Goal: Transaction & Acquisition: Purchase product/service

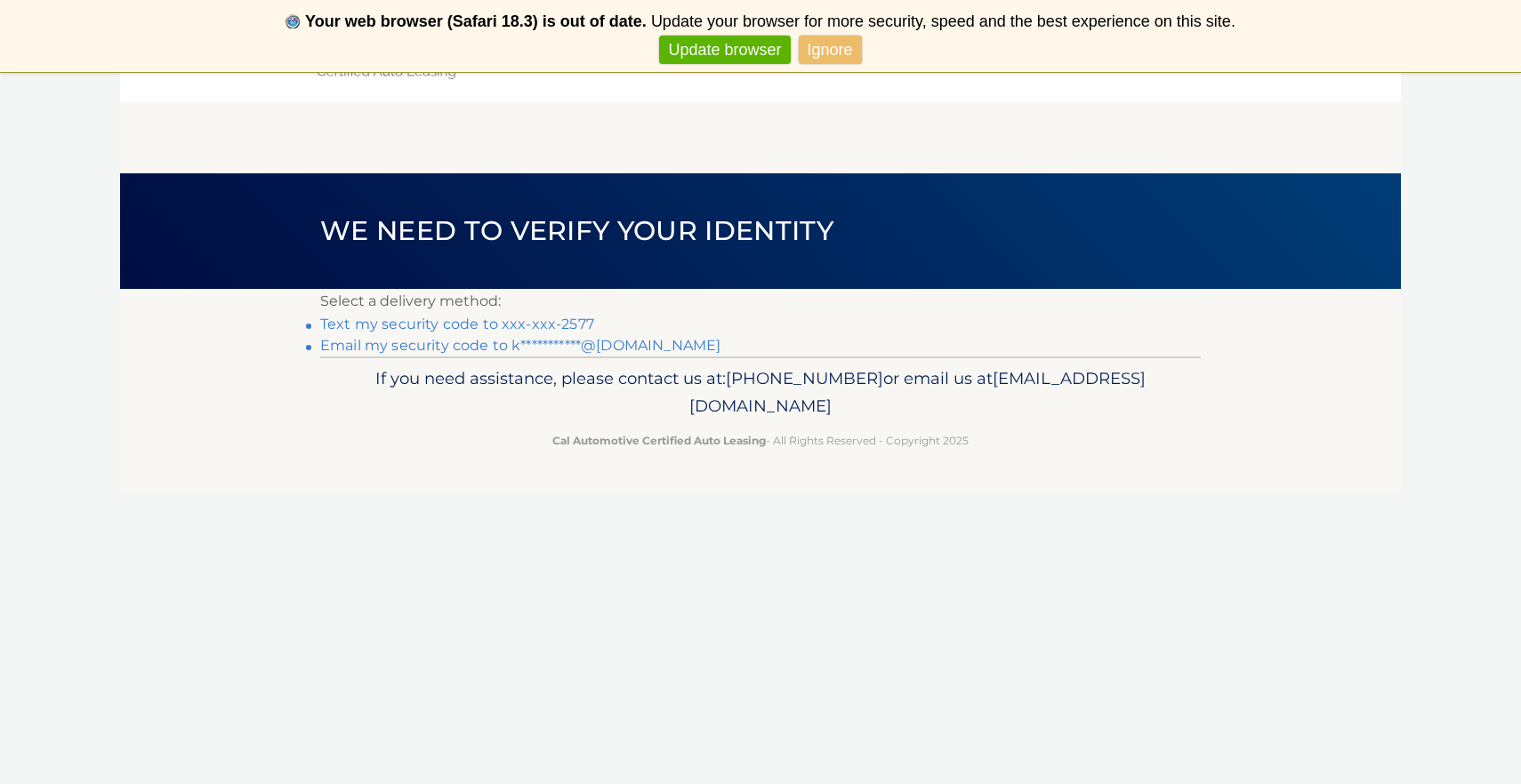
click at [484, 320] on link "Text my security code to xxx-xxx-2577" at bounding box center [457, 324] width 274 height 17
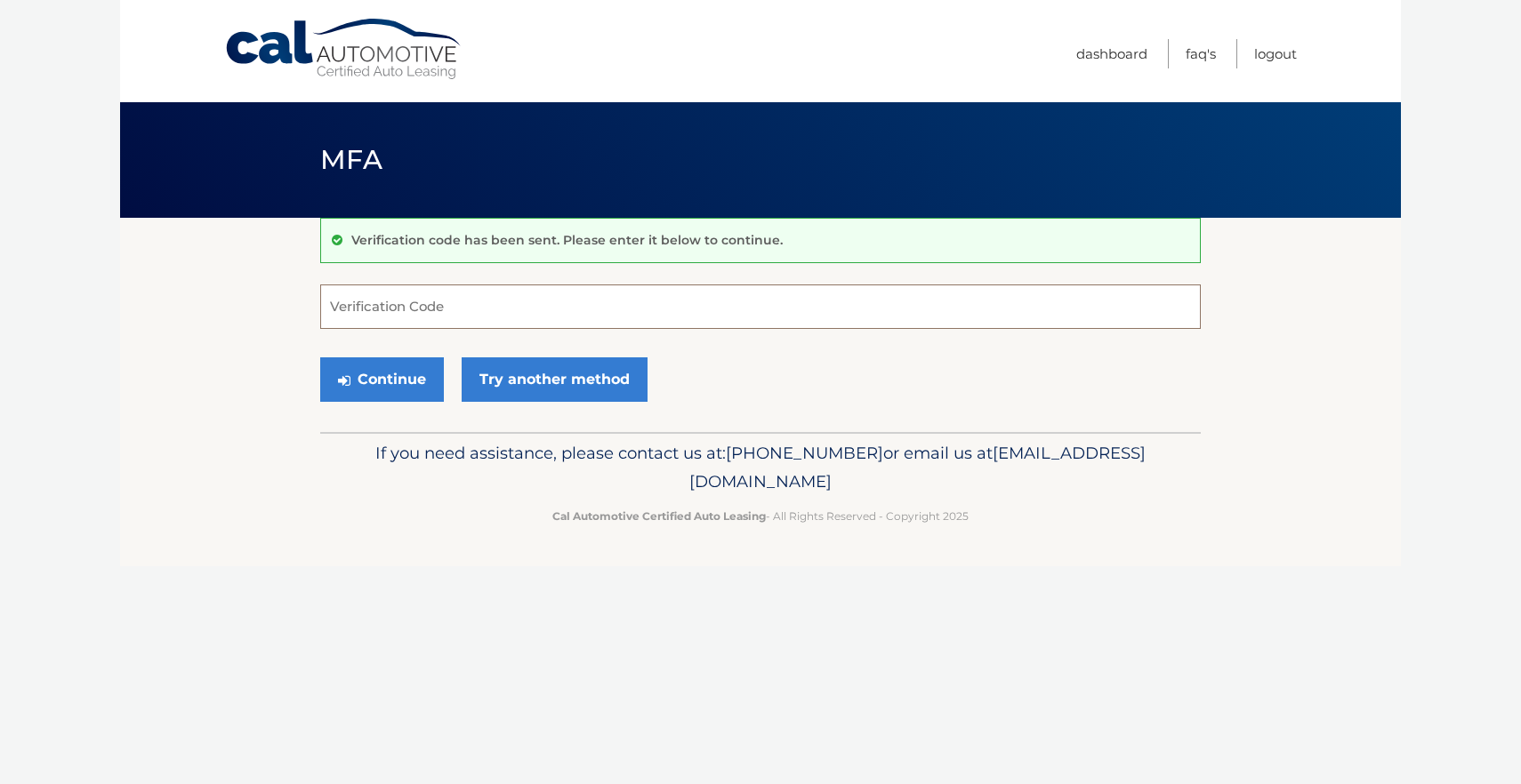
click at [484, 307] on input "Verification Code" at bounding box center [760, 306] width 881 height 44
type input "492320"
click at [346, 386] on icon "submit" at bounding box center [344, 380] width 13 height 14
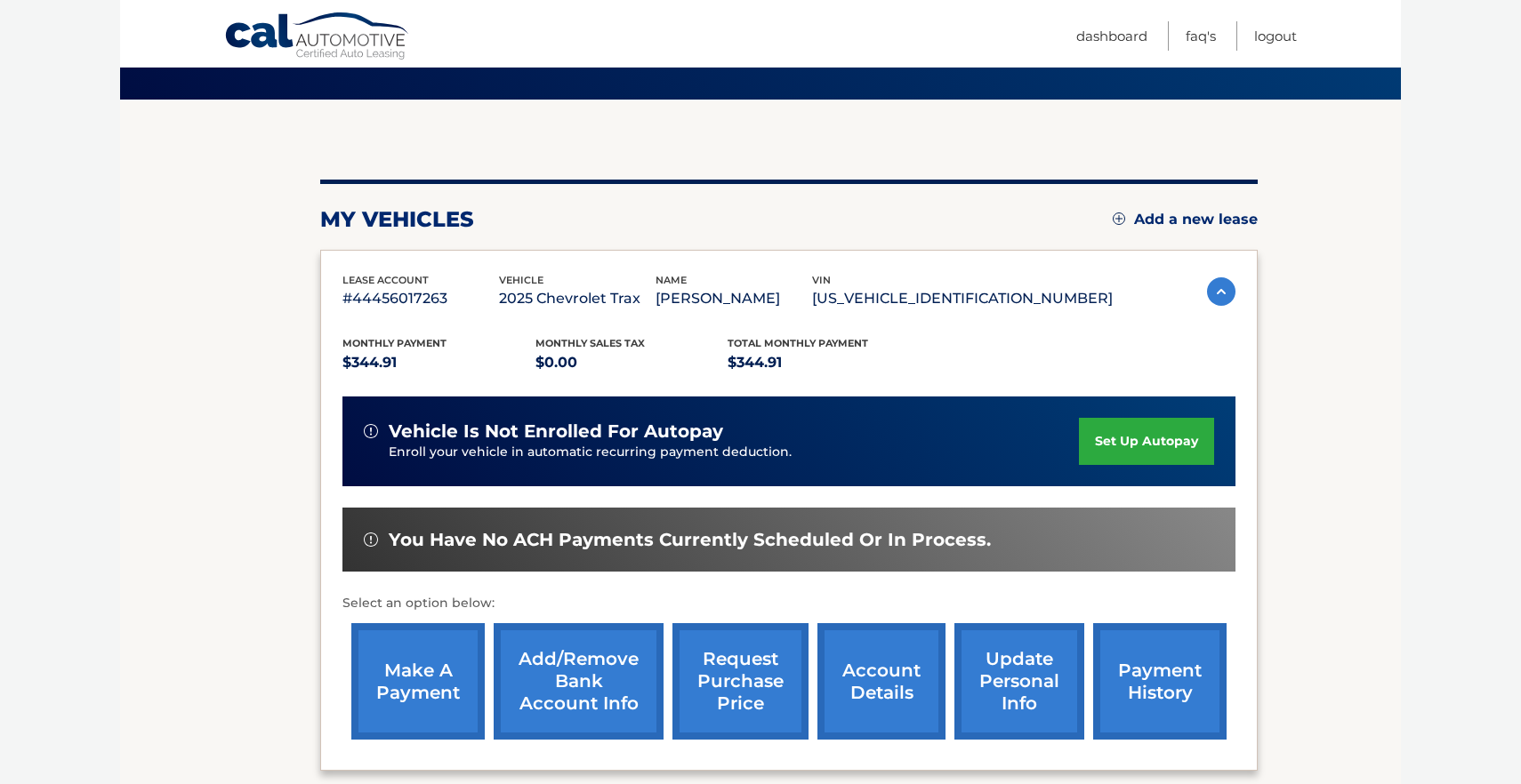
scroll to position [120, 0]
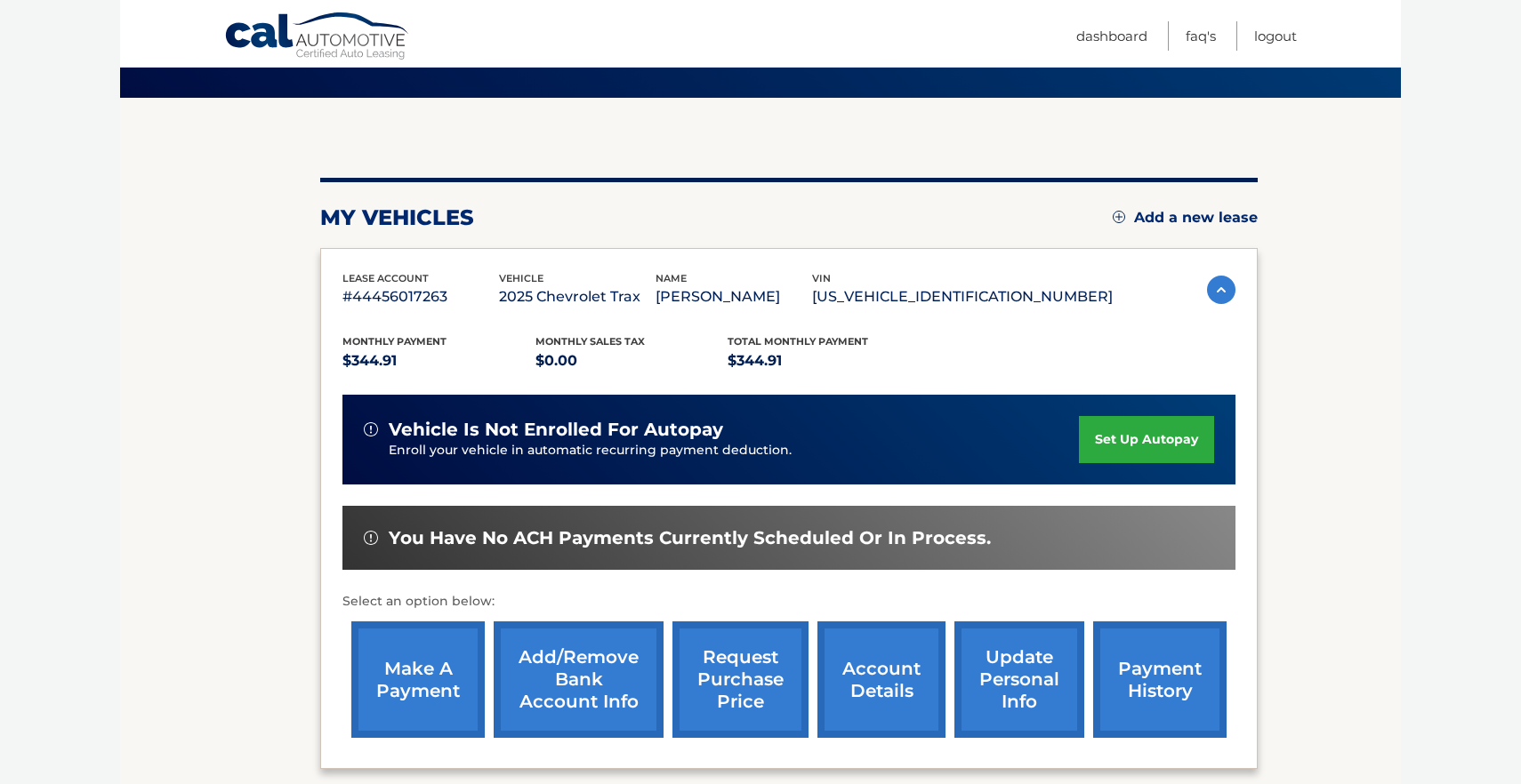
click at [463, 654] on link "make a payment" at bounding box center [418, 680] width 133 height 117
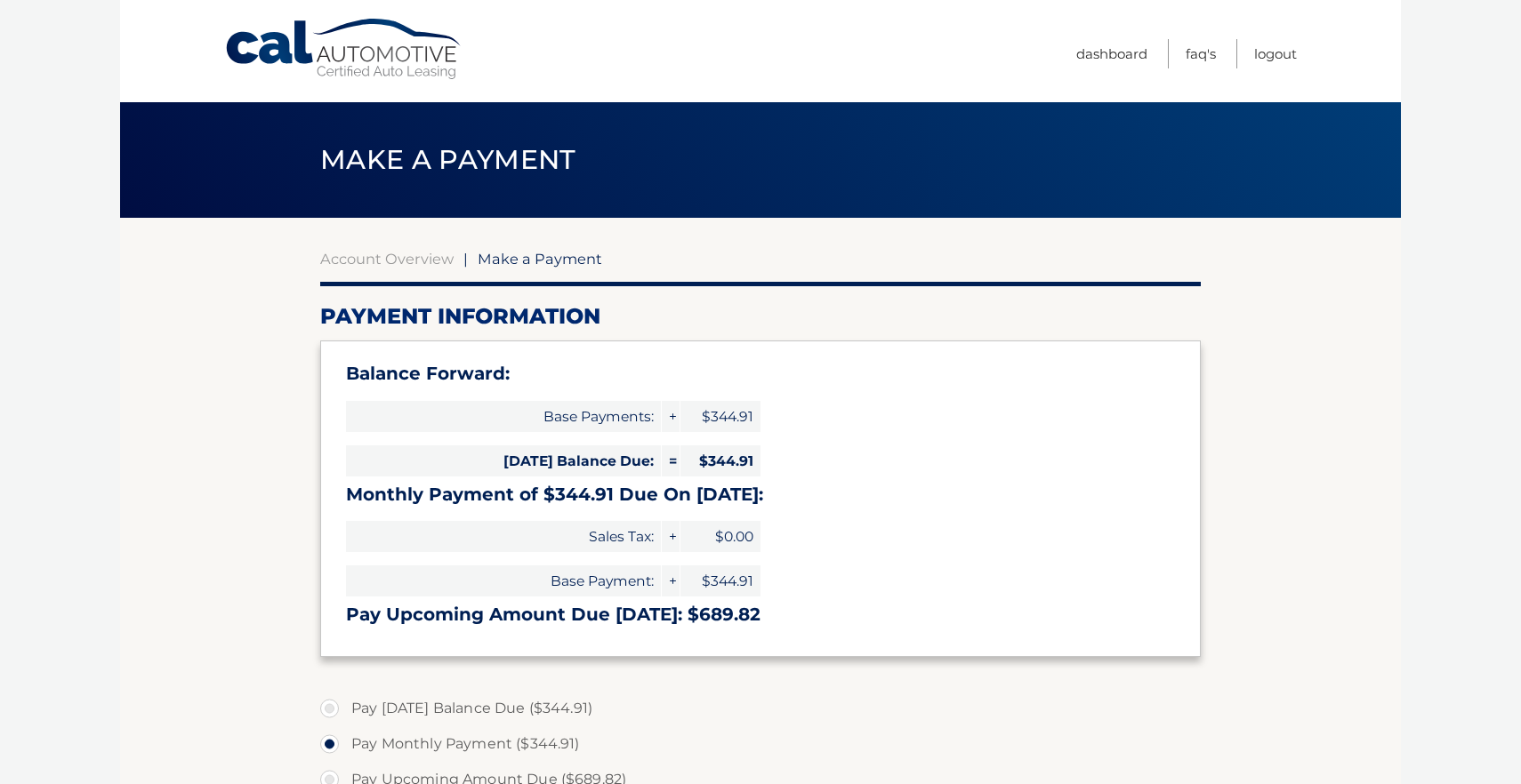
select select "NjA0ZDM2N2YtMDFkMi00OTU1LTkzZTItYWEwNWNjMjI1ODFk"
click at [725, 418] on span "$344.91" at bounding box center [720, 416] width 80 height 31
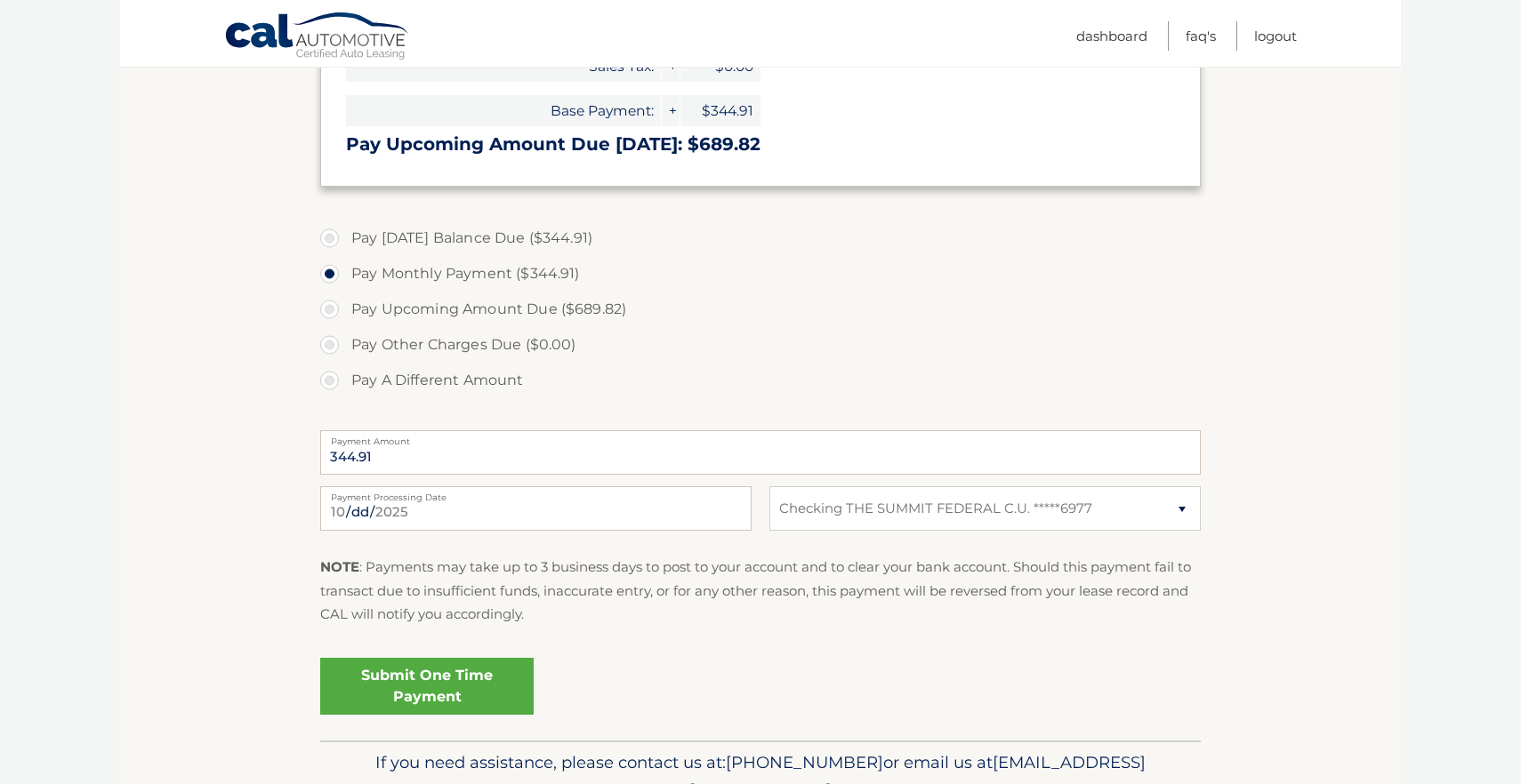
scroll to position [471, 0]
click at [488, 674] on link "Submit One Time Payment" at bounding box center [426, 685] width 213 height 57
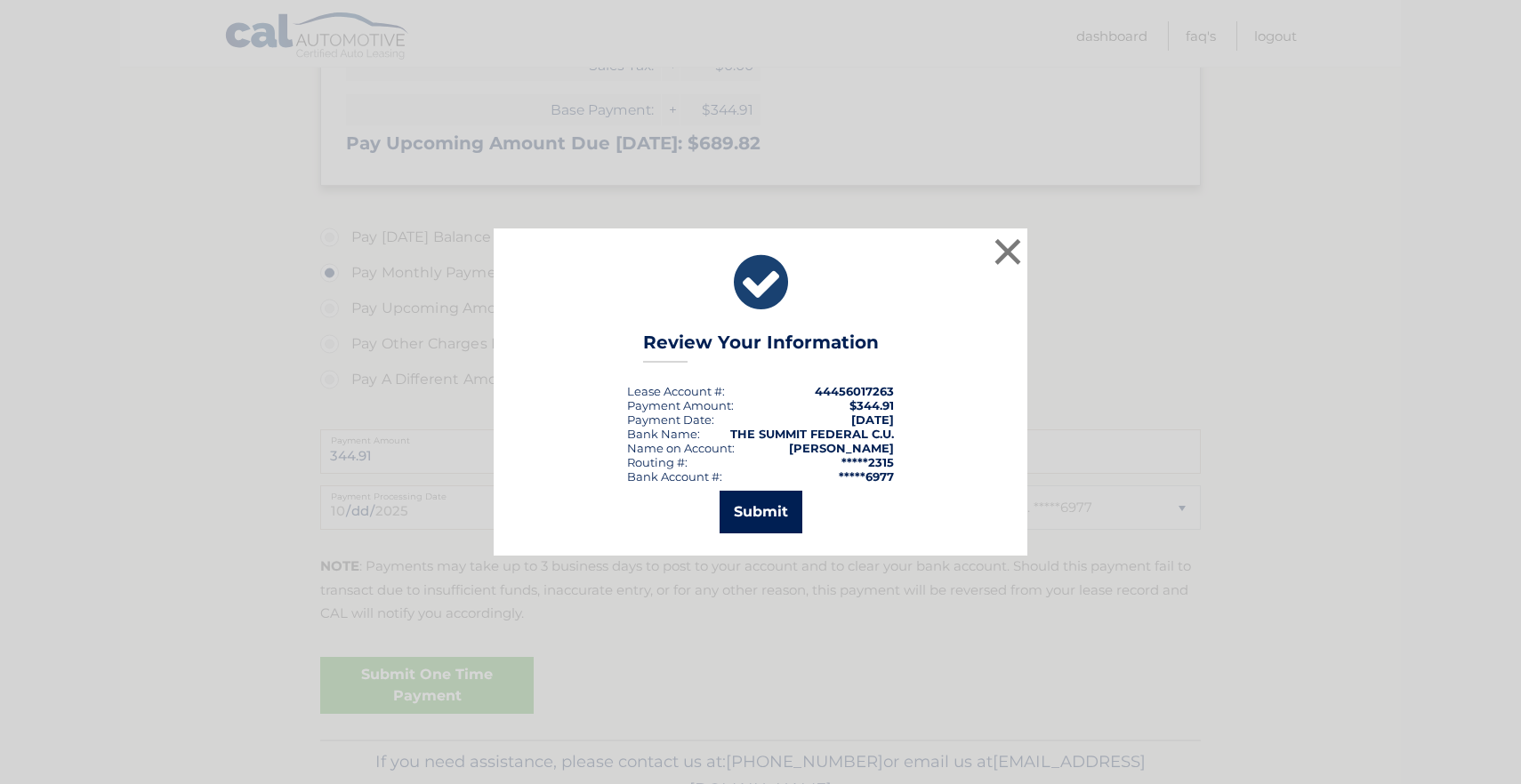
click at [788, 513] on button "Submit" at bounding box center [761, 512] width 83 height 42
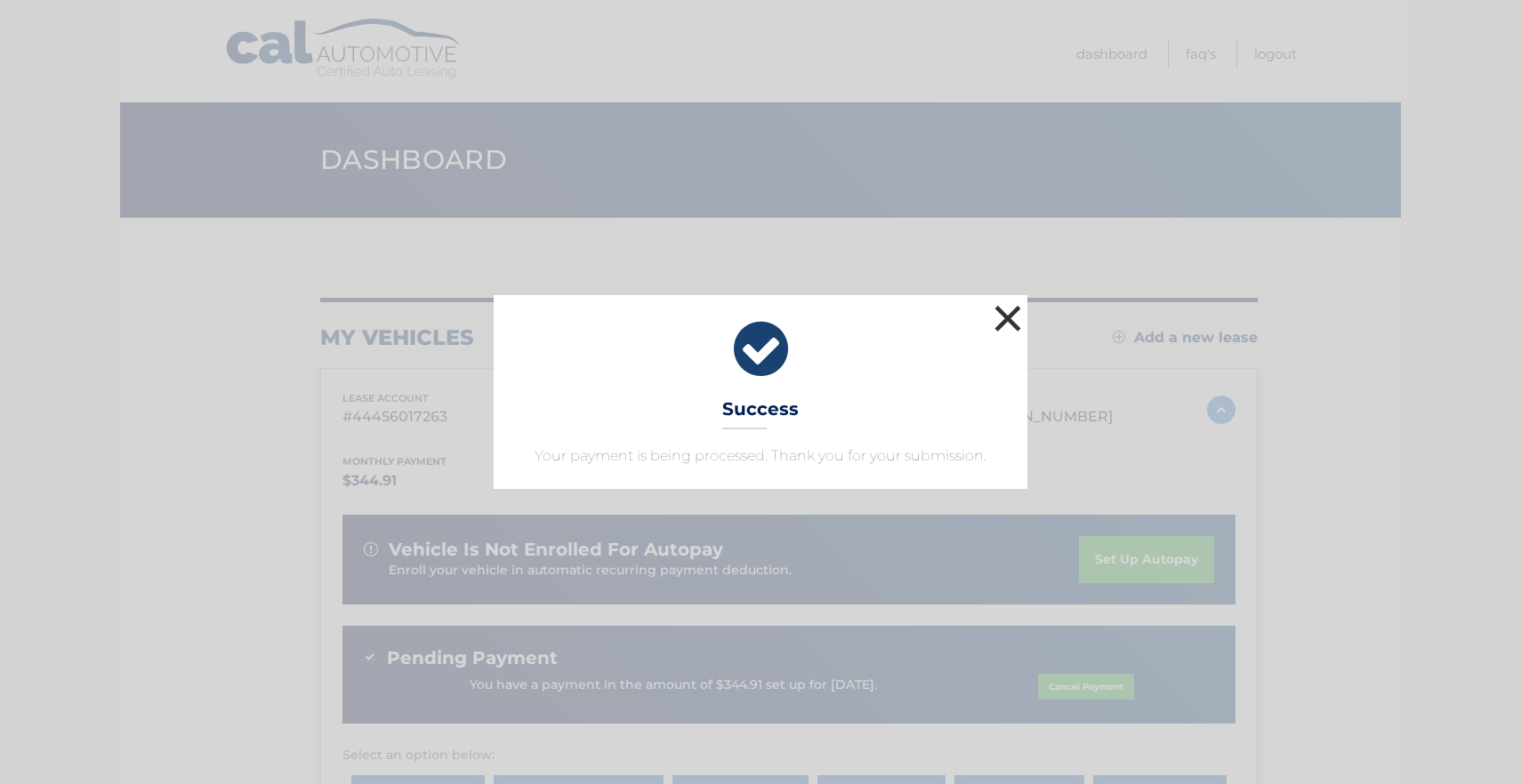
click at [998, 325] on button "×" at bounding box center [1008, 318] width 36 height 36
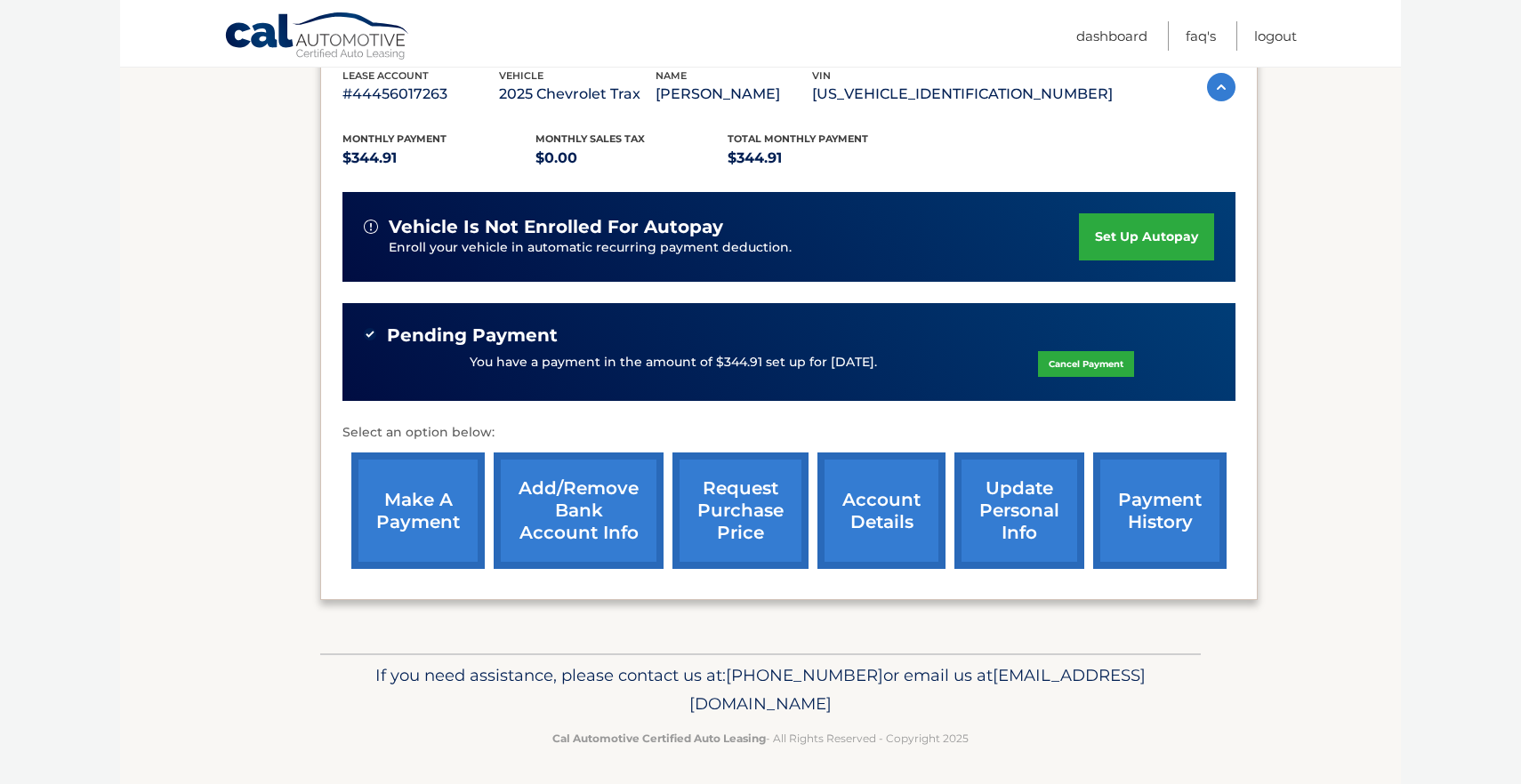
scroll to position [322, 0]
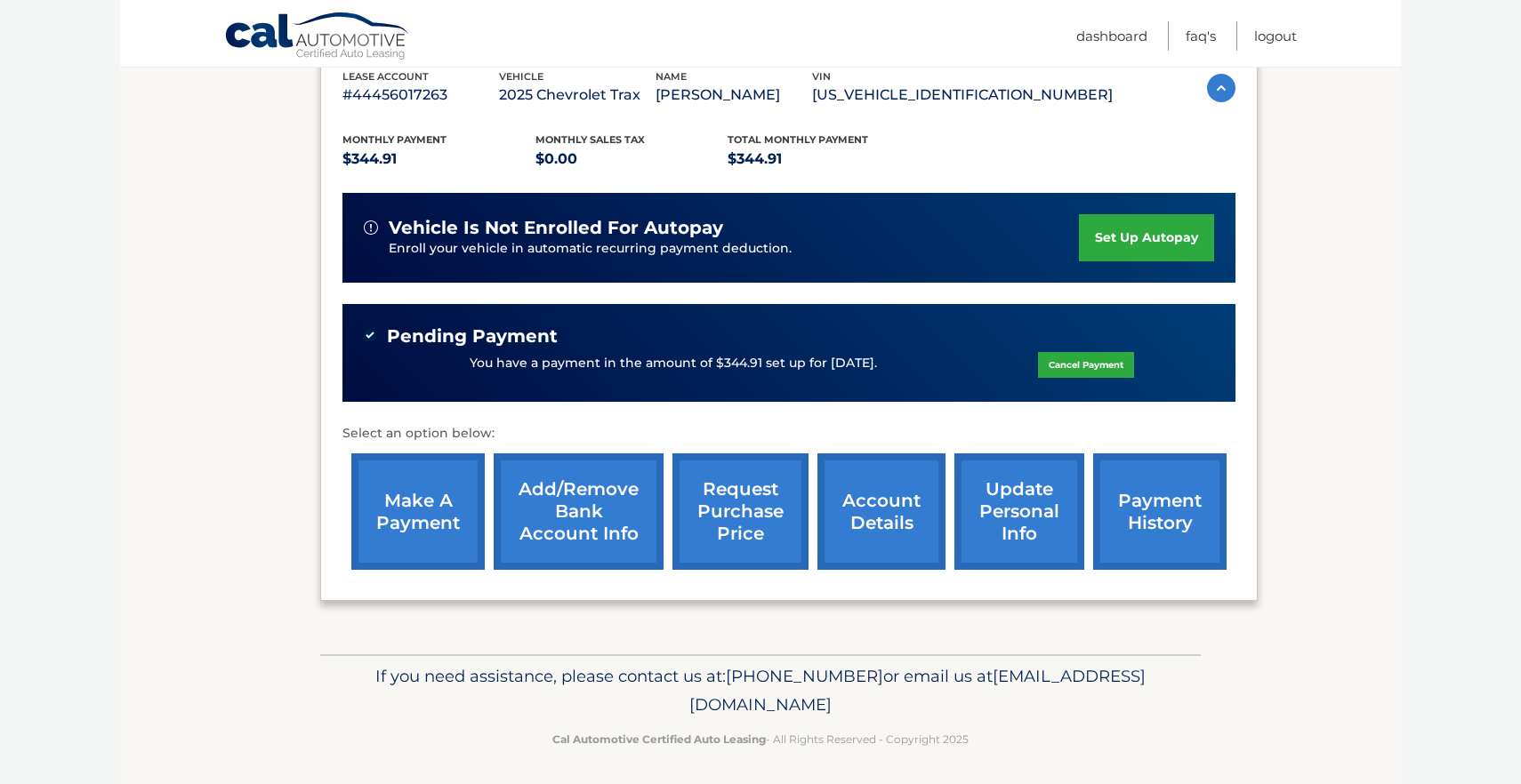
click at [1119, 483] on link "payment history" at bounding box center [1159, 512] width 133 height 117
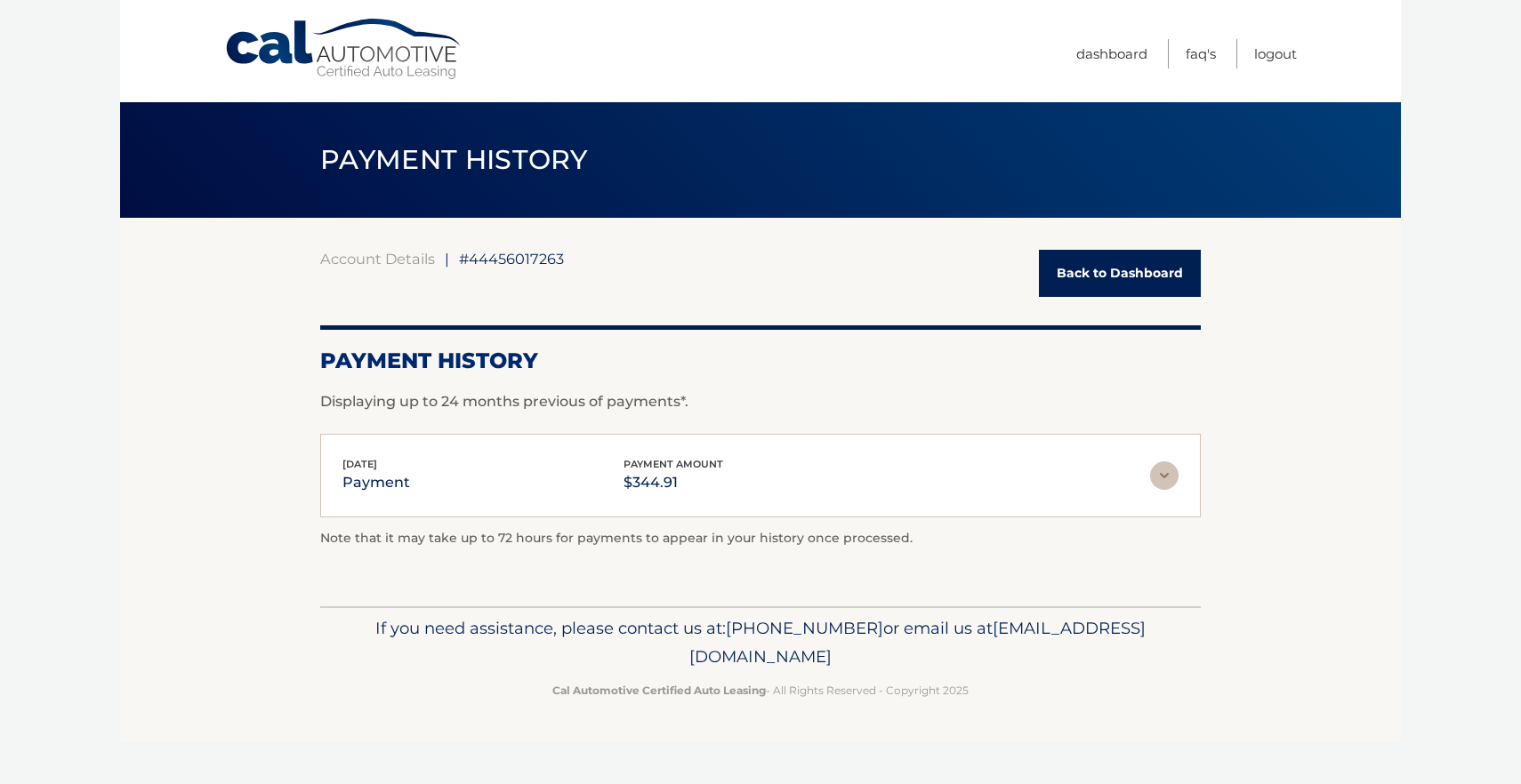
click at [1161, 468] on img at bounding box center [1165, 476] width 29 height 29
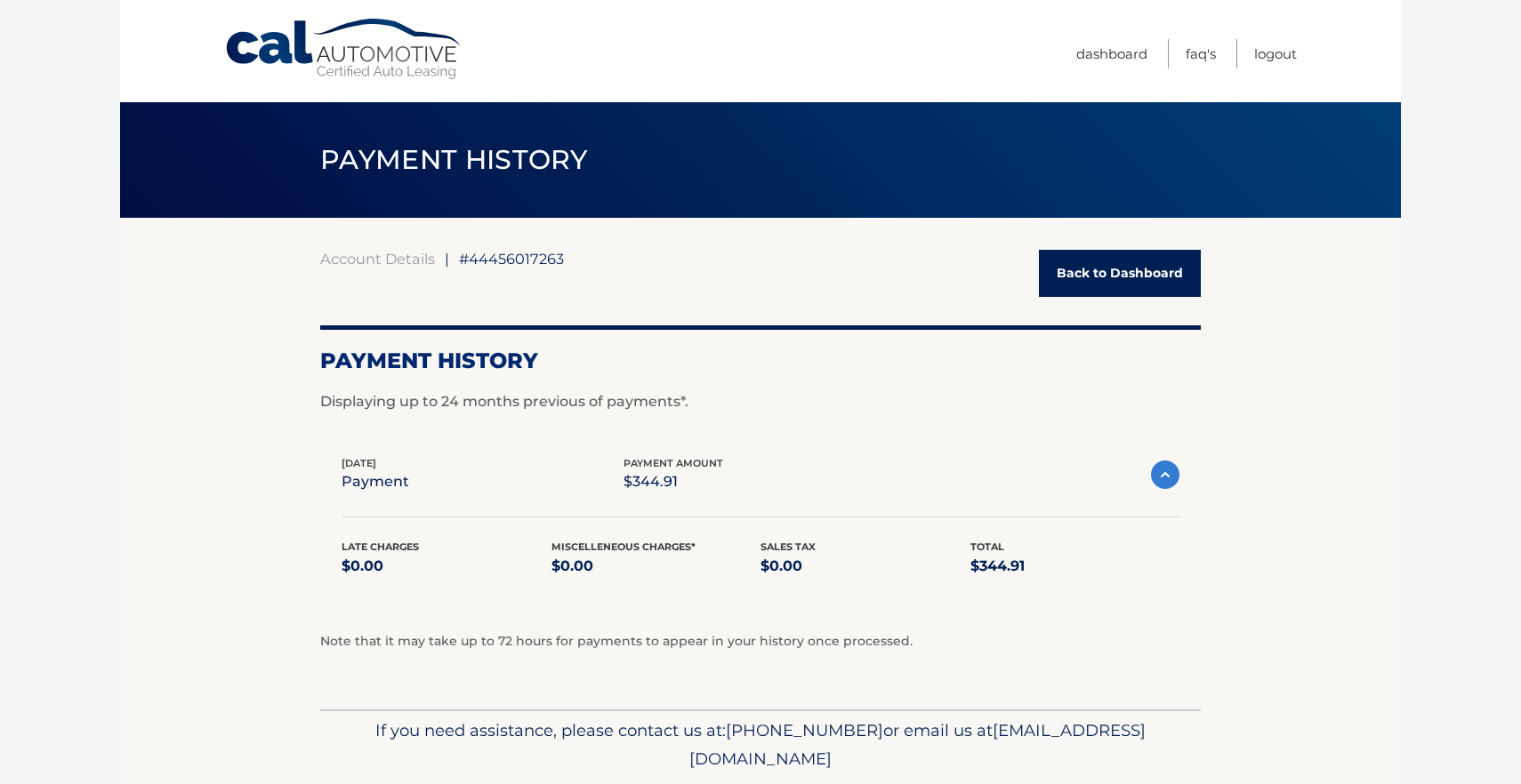
click at [1123, 258] on link "Back to Dashboard" at bounding box center [1120, 273] width 162 height 47
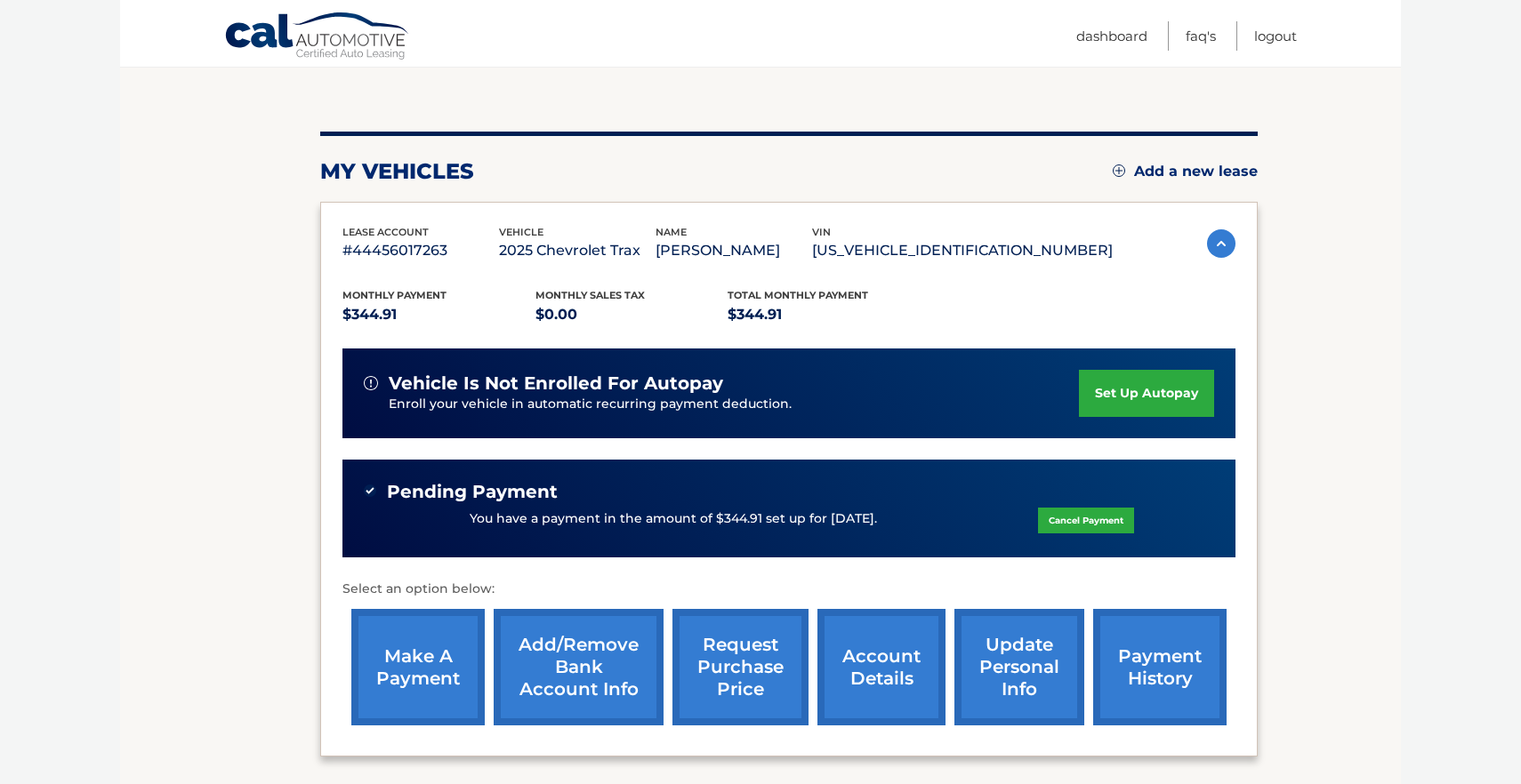
scroll to position [150, 0]
